Goal: Task Accomplishment & Management: Use online tool/utility

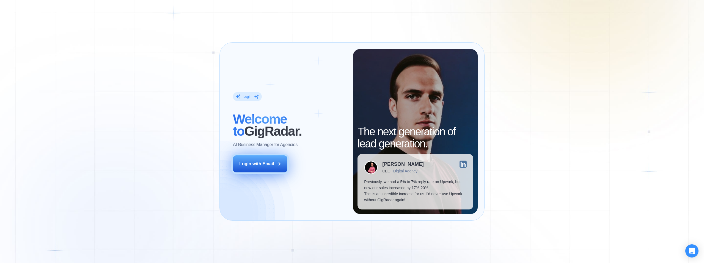
click at [259, 164] on div "Login with Email" at bounding box center [256, 164] width 35 height 6
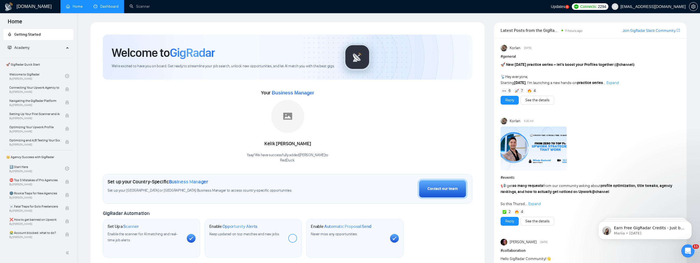
click at [112, 5] on link "Dashboard" at bounding box center [105, 6] width 25 height 5
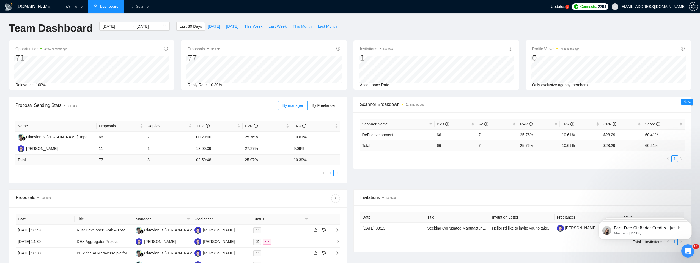
click at [305, 24] on span "This Month" at bounding box center [301, 26] width 19 height 6
type input "2025-08-01"
type input "2025-08-31"
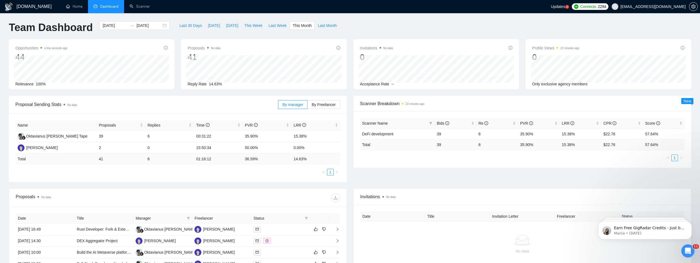
scroll to position [1, 0]
click at [141, 5] on link "Scanner" at bounding box center [139, 6] width 20 height 5
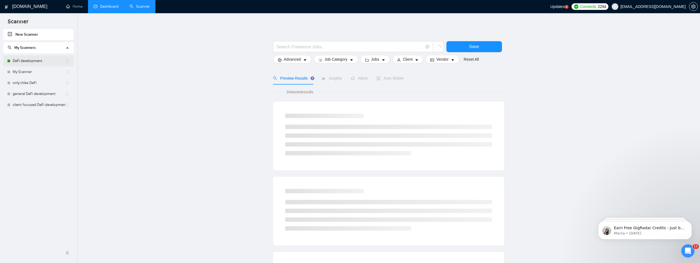
click at [32, 61] on link "DeFi development" at bounding box center [39, 61] width 53 height 11
